Goal: Task Accomplishment & Management: Use online tool/utility

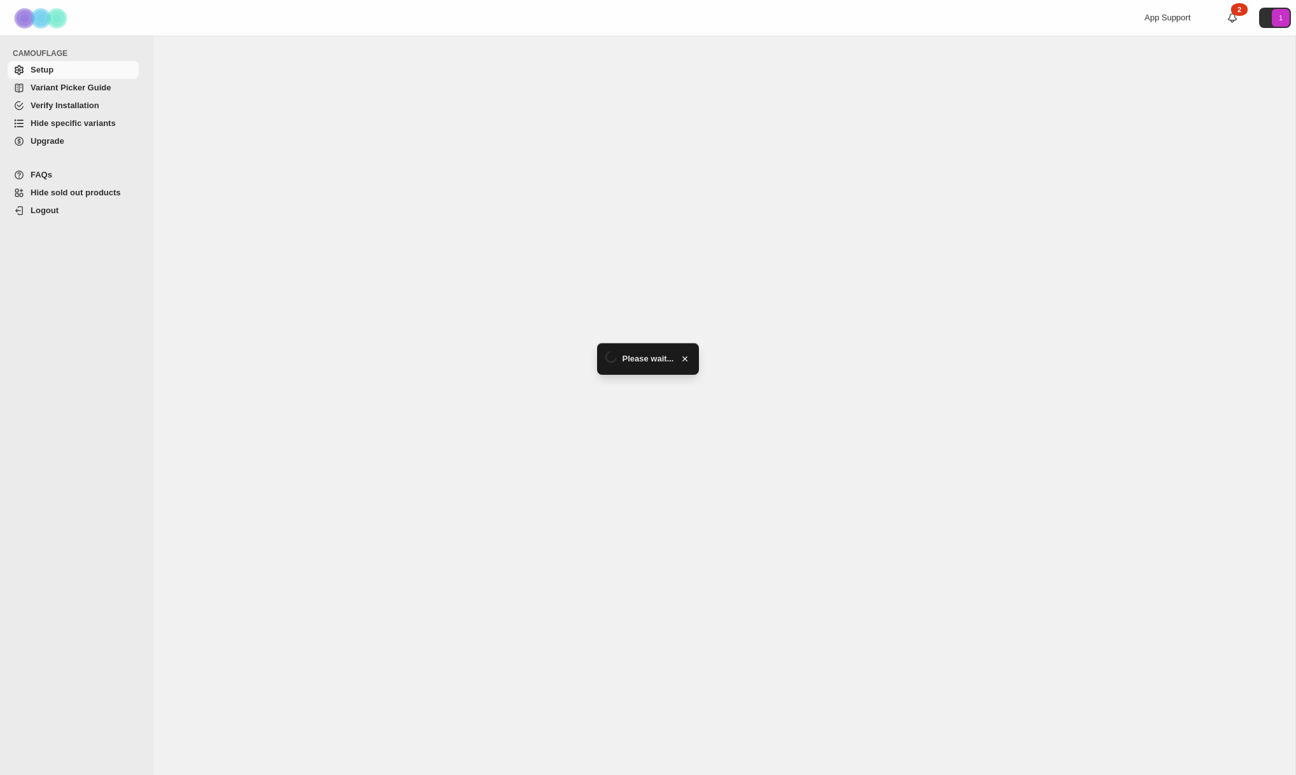
click at [60, 122] on span "Hide specific variants" at bounding box center [73, 123] width 85 height 10
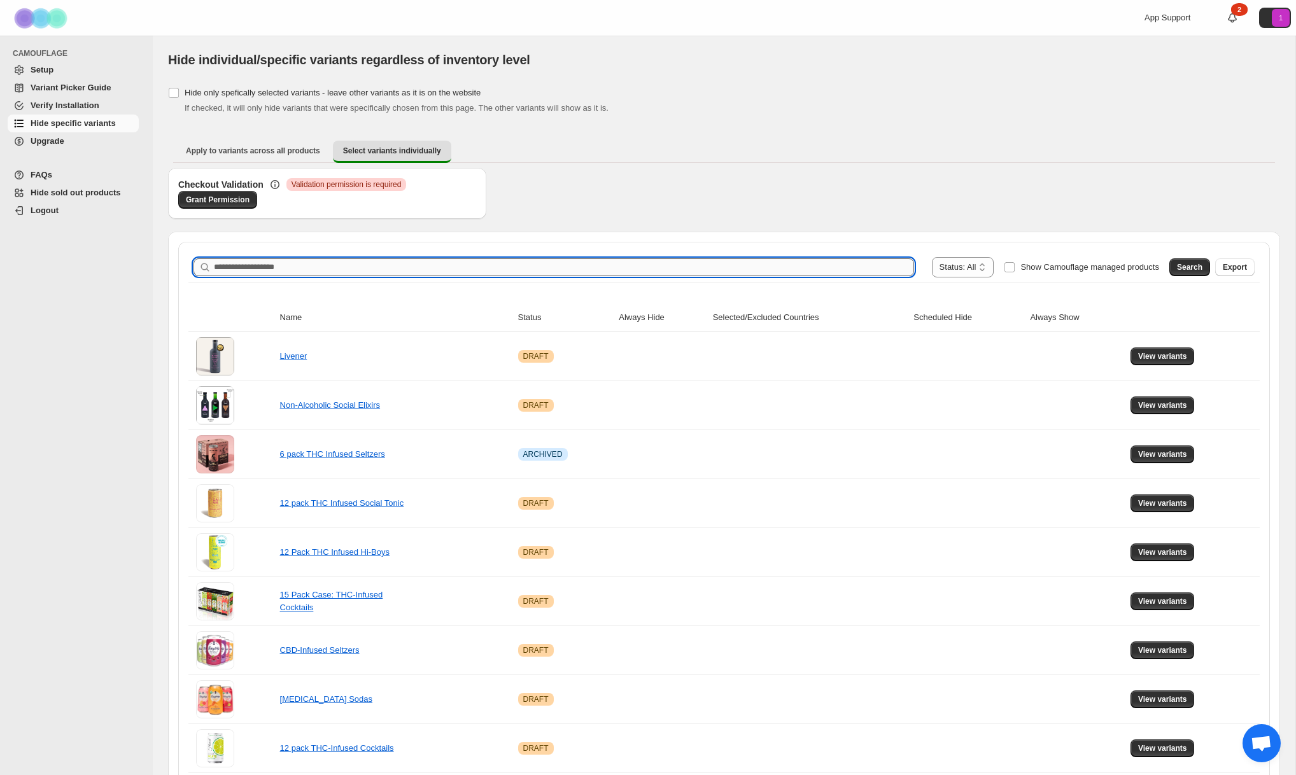
click at [456, 268] on input "Search product name" at bounding box center [564, 267] width 700 height 18
type input "**********"
click at [1188, 260] on button "Search" at bounding box center [1189, 267] width 41 height 18
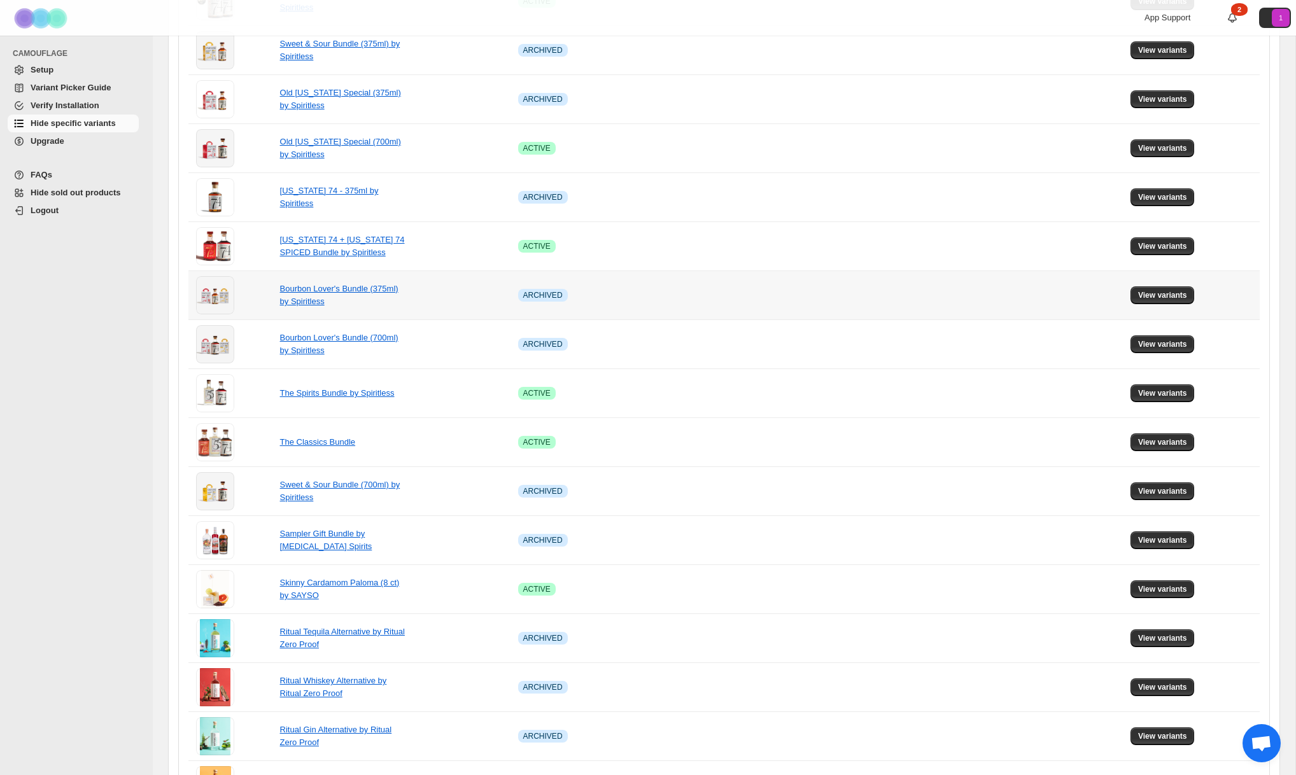
scroll to position [595, 0]
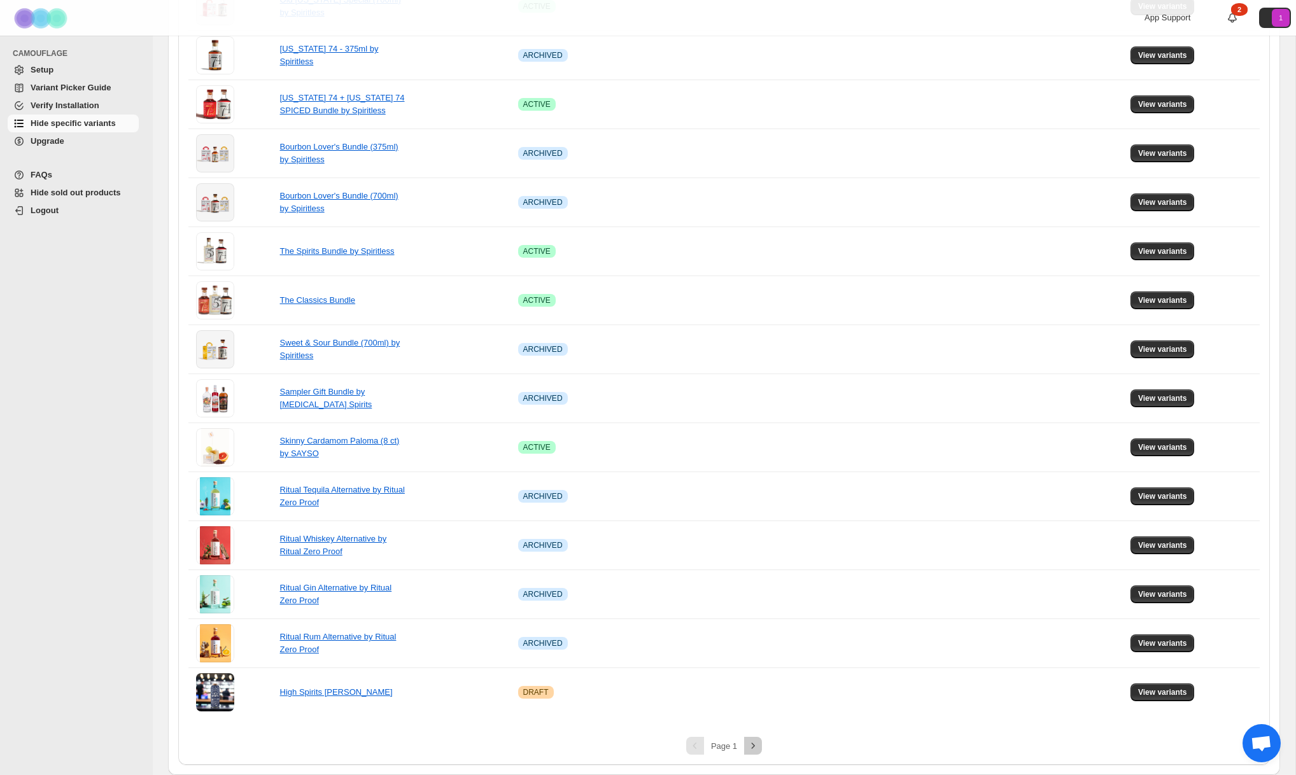
click at [756, 744] on icon "Next" at bounding box center [753, 746] width 13 height 13
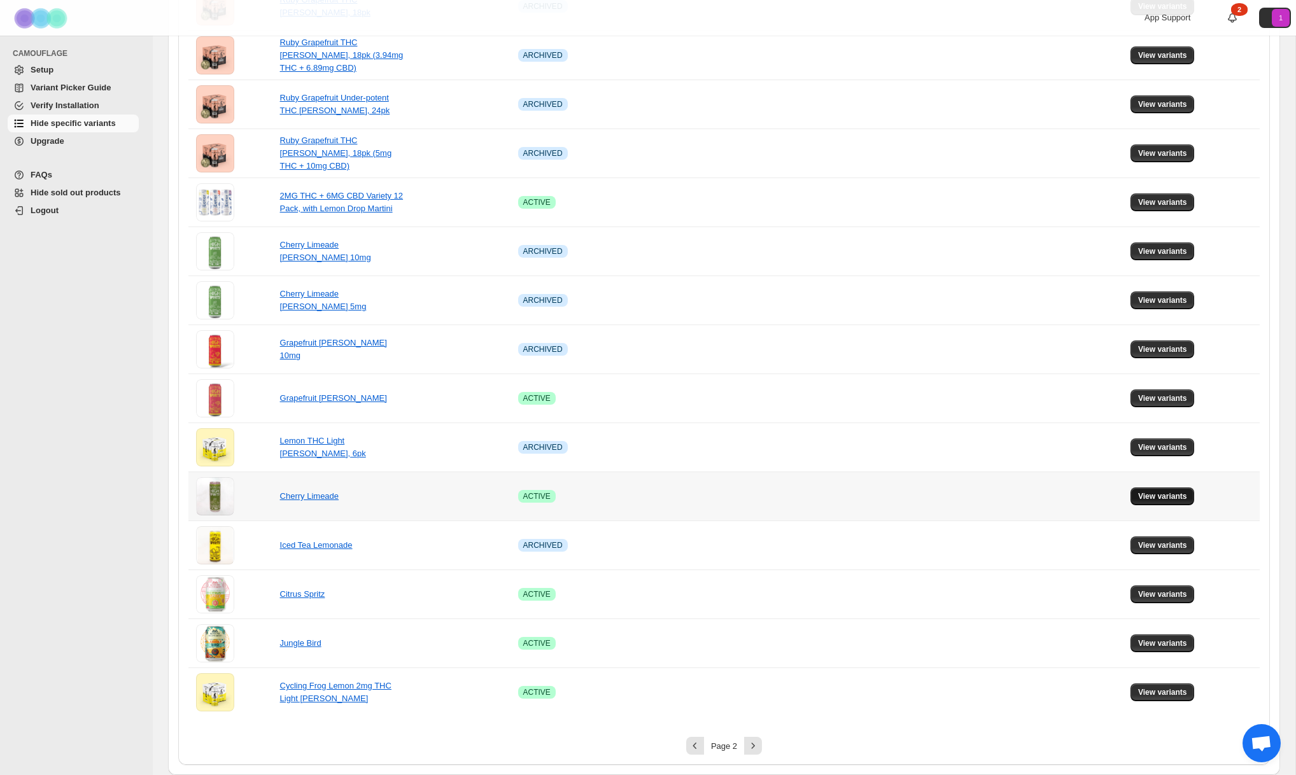
click at [1165, 502] on button "View variants" at bounding box center [1162, 497] width 64 height 18
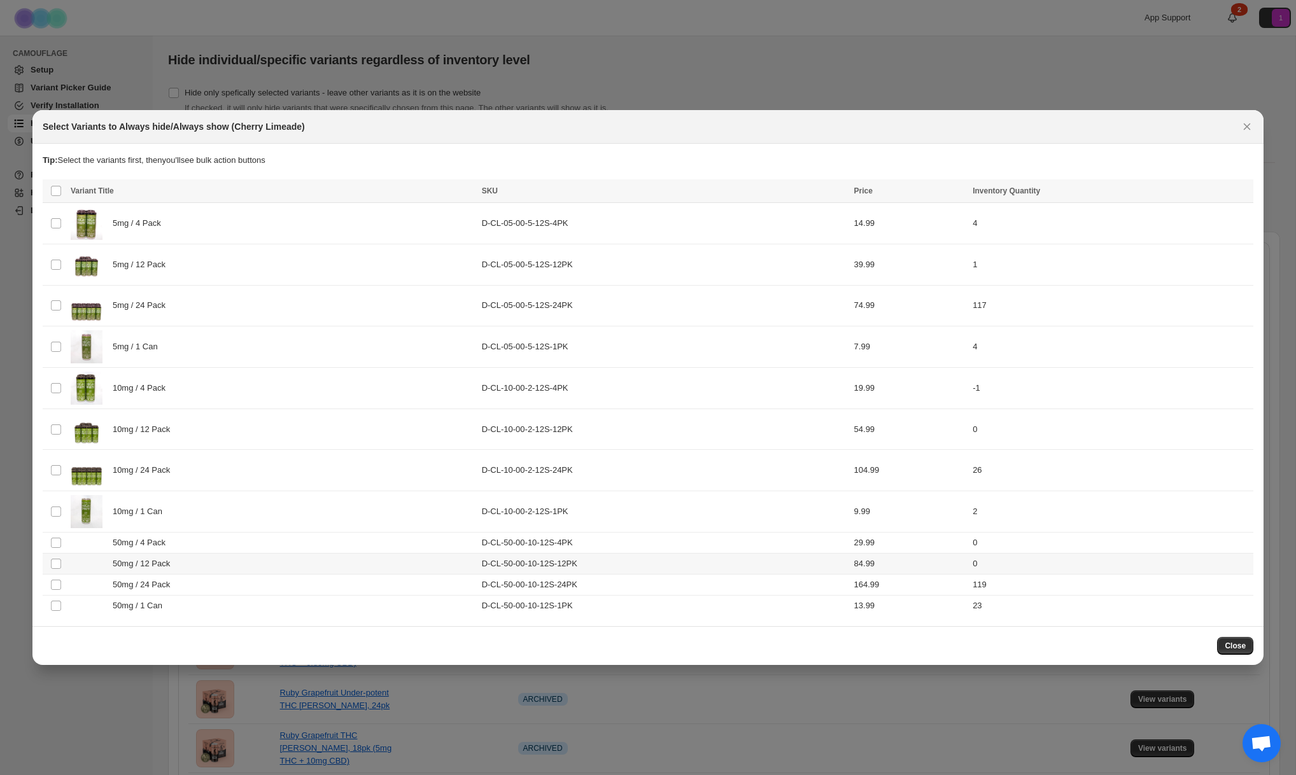
scroll to position [0, 0]
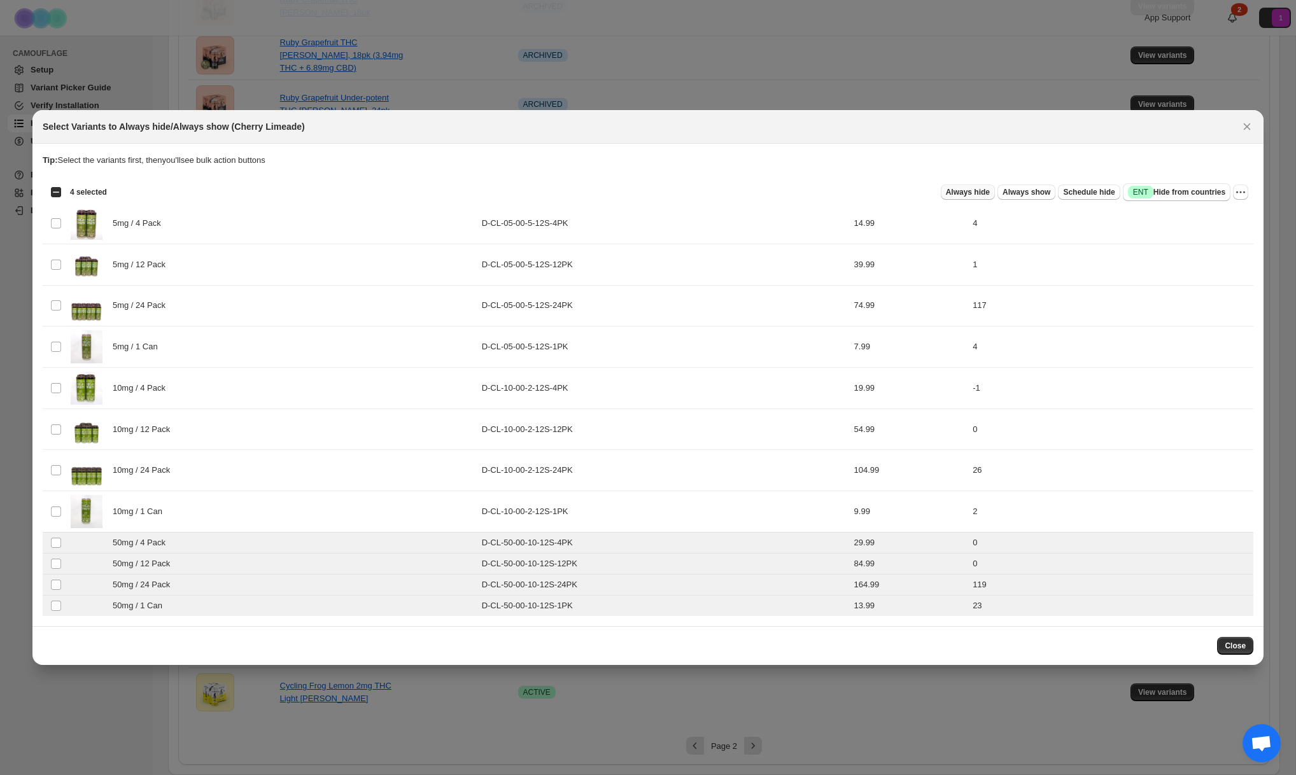
click at [971, 195] on span "Always hide" at bounding box center [968, 192] width 44 height 10
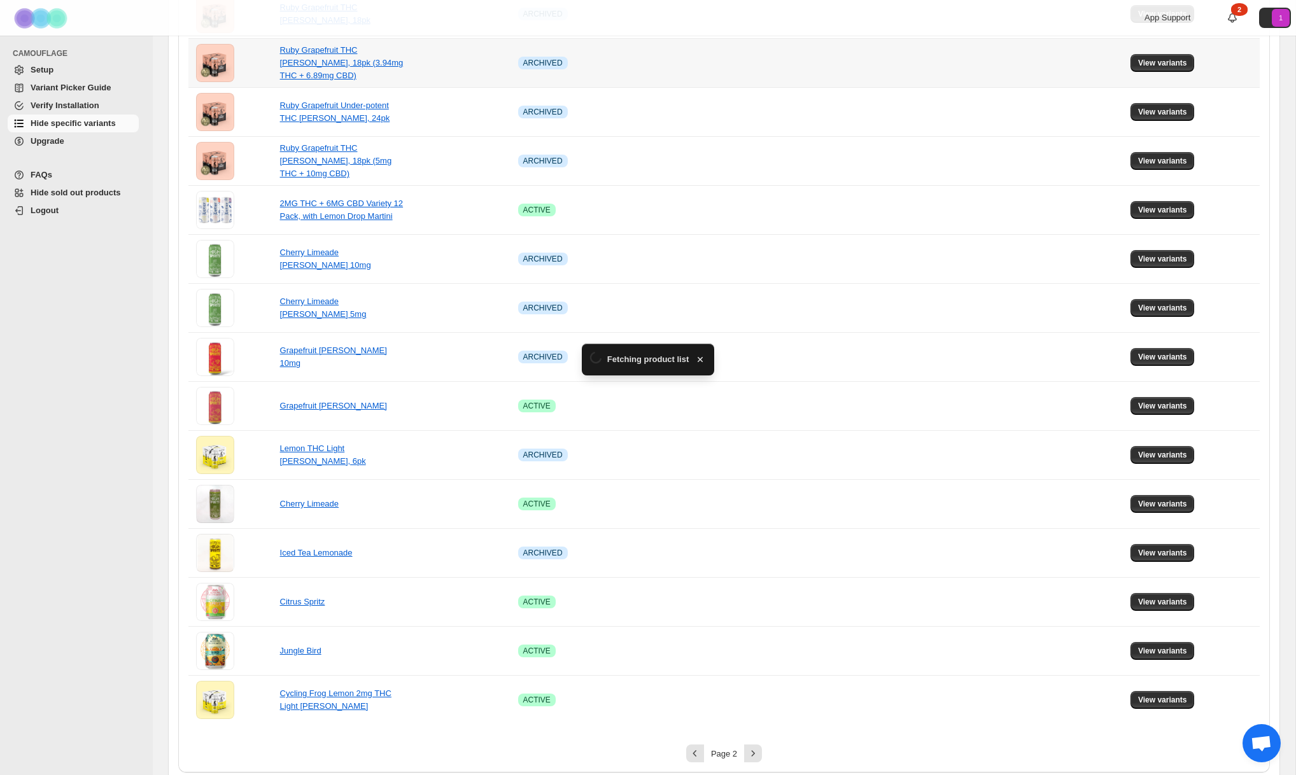
scroll to position [595, 0]
